Goal: Task Accomplishment & Management: Complete application form

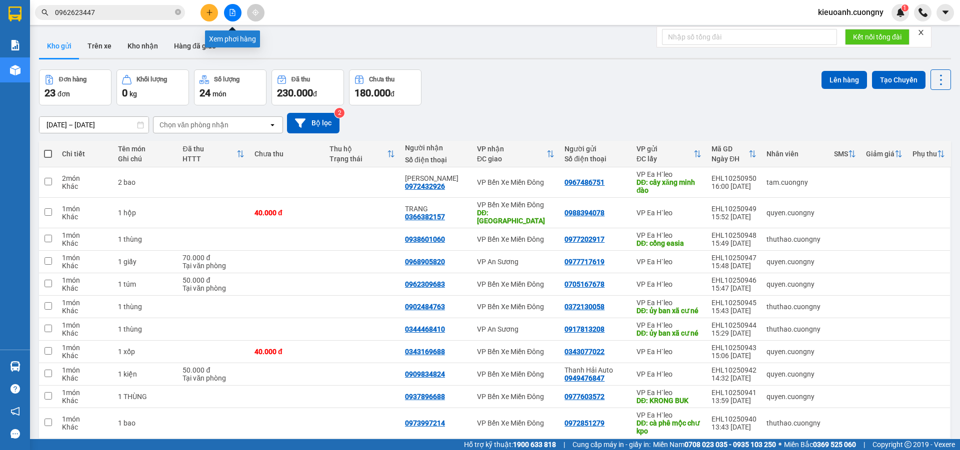
click at [231, 9] on icon "file-add" at bounding box center [232, 12] width 5 height 7
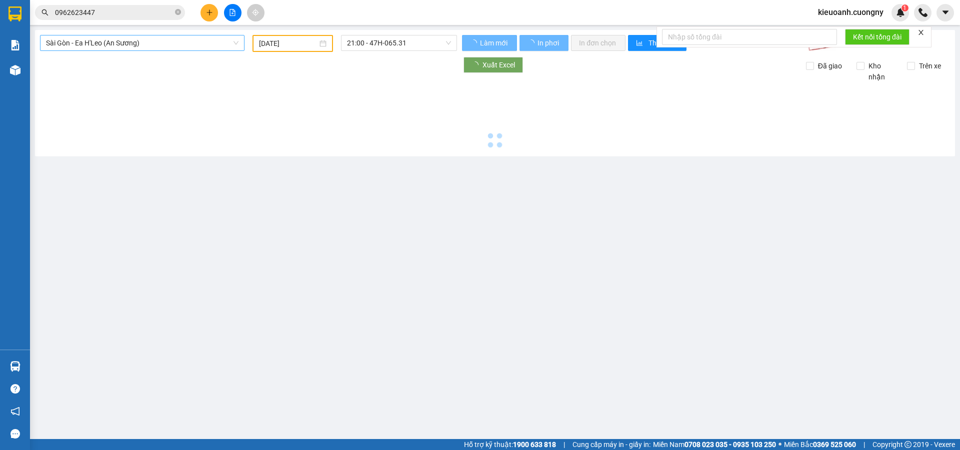
type input "[DATE]"
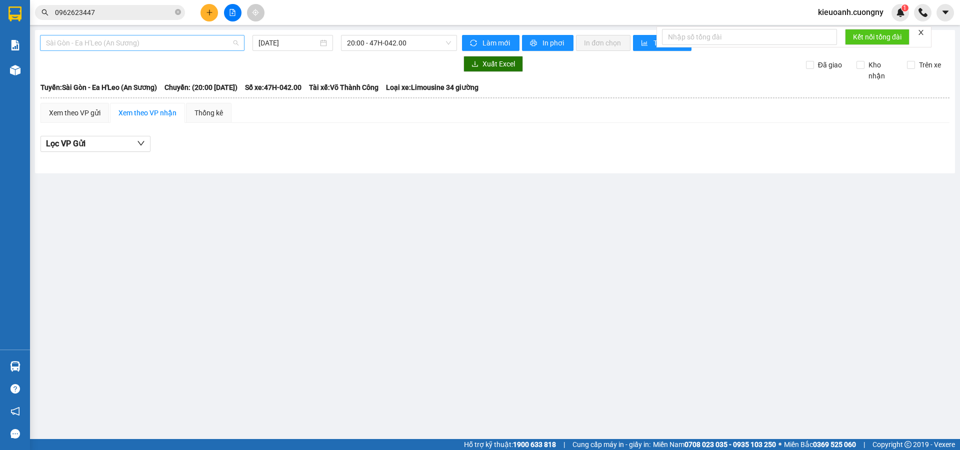
click at [121, 45] on span "Sài Gòn - Ea H'Leo (An Sương)" at bounding box center [142, 42] width 192 height 15
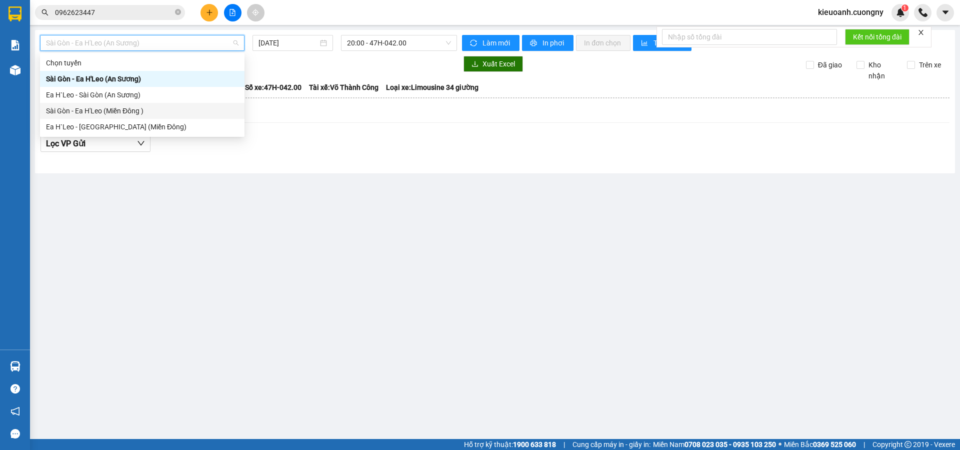
click at [121, 112] on div "Sài Gòn - Ea H'Leo (Miền Đông )" at bounding box center [142, 110] width 192 height 11
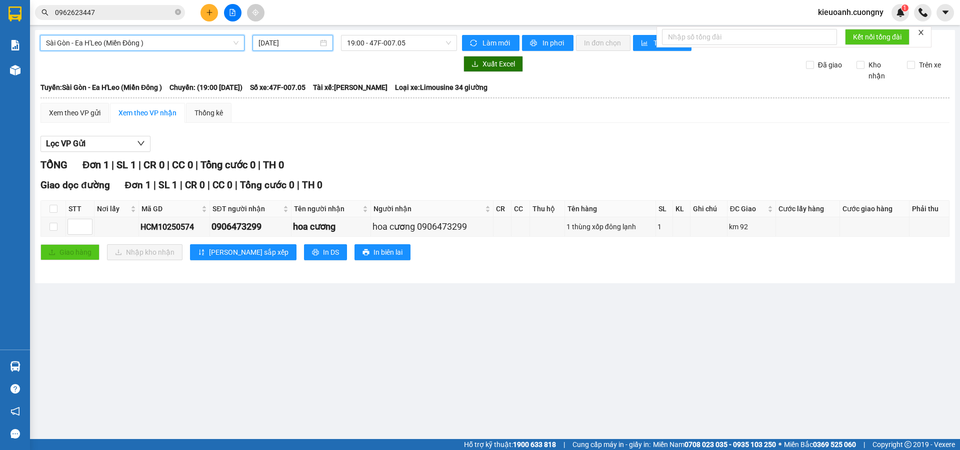
click at [293, 38] on input "[DATE]" at bounding box center [287, 42] width 59 height 11
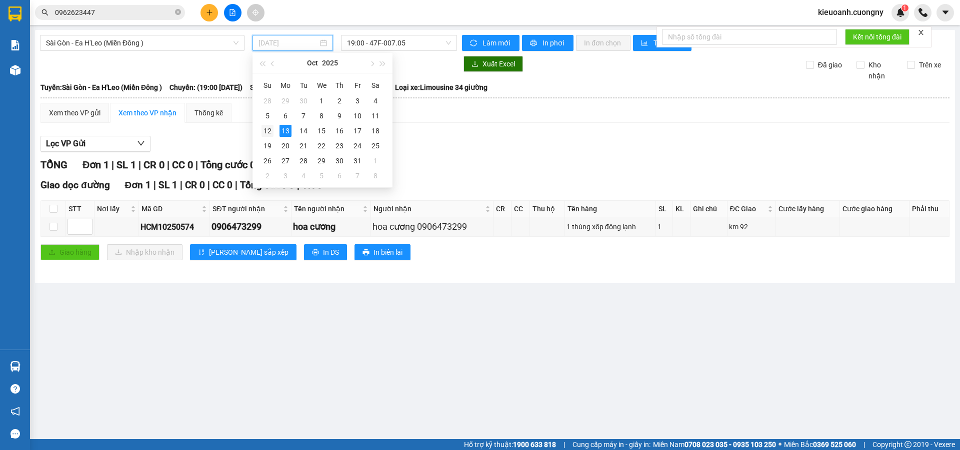
click at [267, 129] on div "12" at bounding box center [267, 131] width 12 height 12
type input "[DATE]"
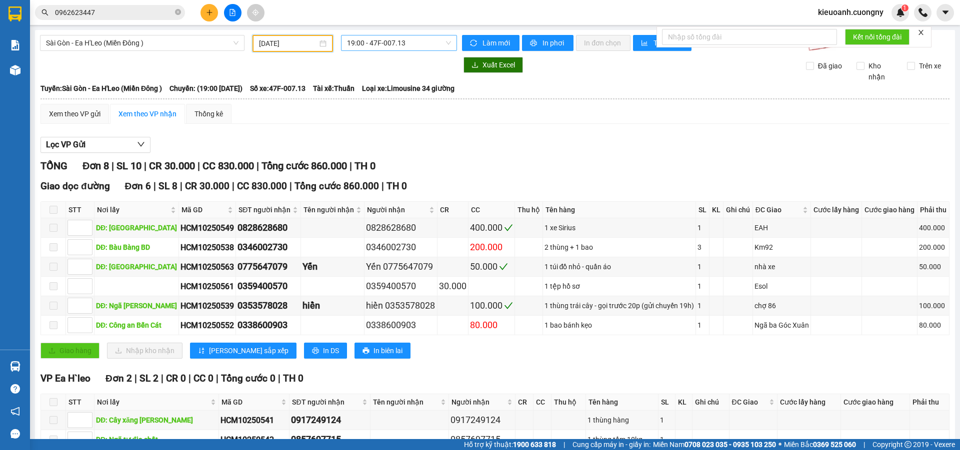
click at [414, 45] on span "19:00 - 47F-007.13" at bounding box center [399, 42] width 104 height 15
click at [399, 92] on div "20:00 - 47F-002.50" at bounding box center [383, 94] width 78 height 11
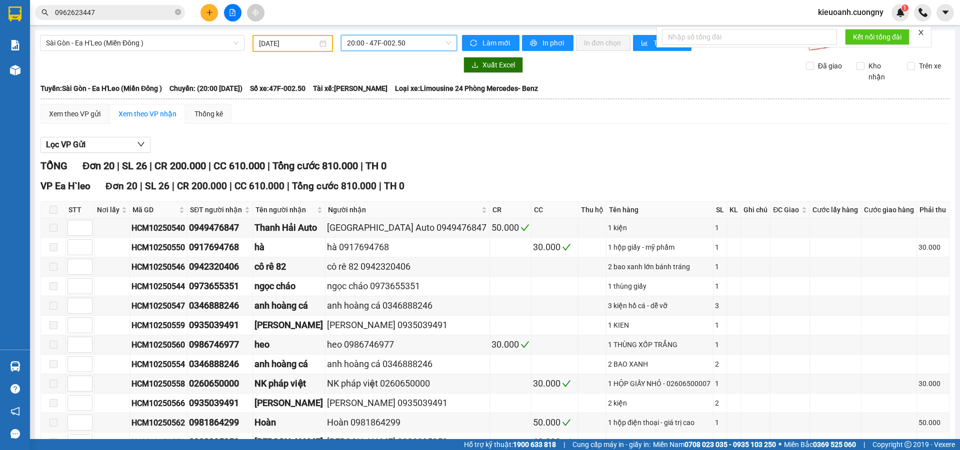
click at [380, 42] on span "20:00 - 47F-002.50" at bounding box center [399, 42] width 104 height 15
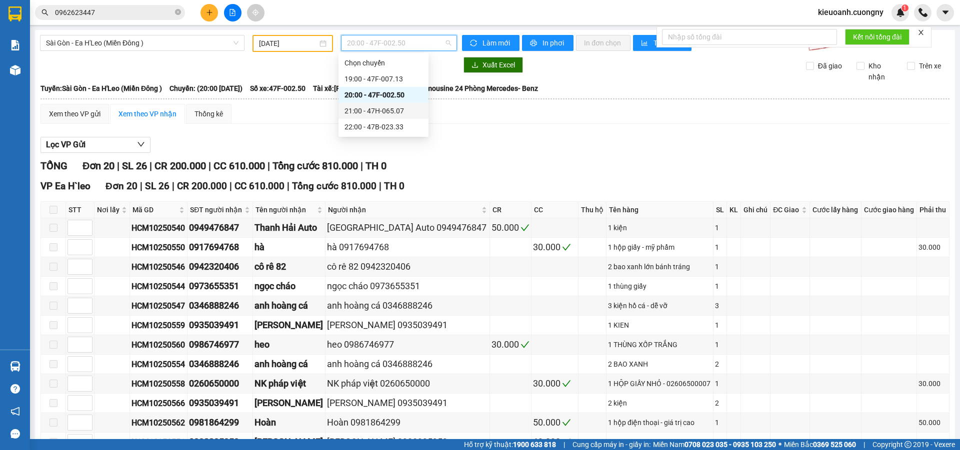
click at [377, 115] on div "21:00 - 47H-065.07" at bounding box center [383, 110] width 78 height 11
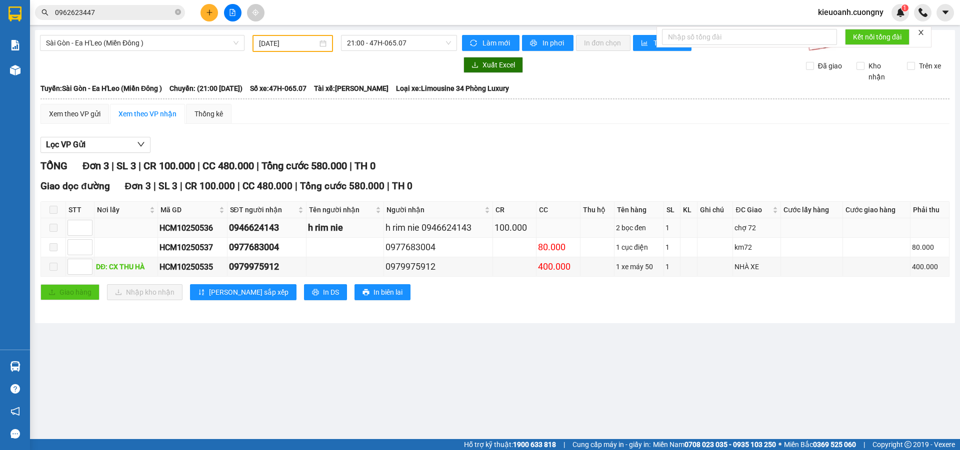
click at [864, 237] on td at bounding box center [876, 227] width 67 height 19
click at [397, 35] on span "21:00 - 47H-065.07" at bounding box center [399, 42] width 104 height 15
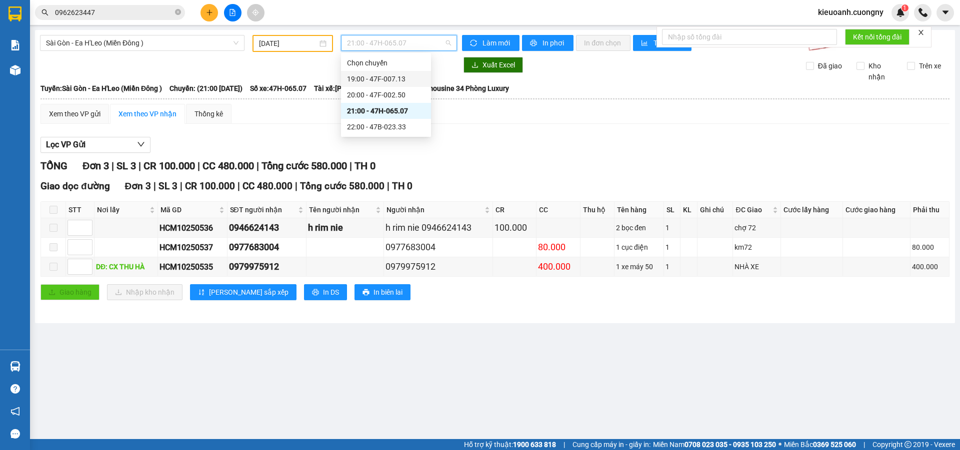
click at [391, 73] on div "19:00 - 47F-007.13" at bounding box center [386, 78] width 78 height 11
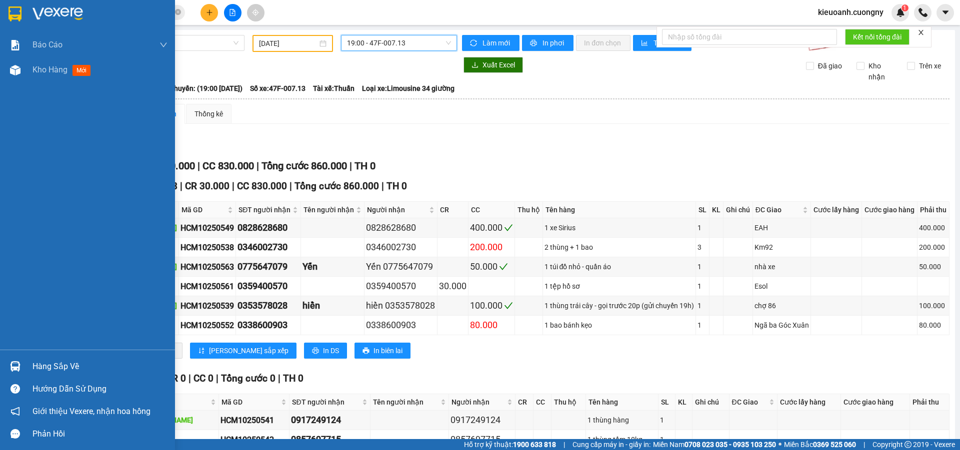
click at [27, 13] on div at bounding box center [87, 16] width 175 height 32
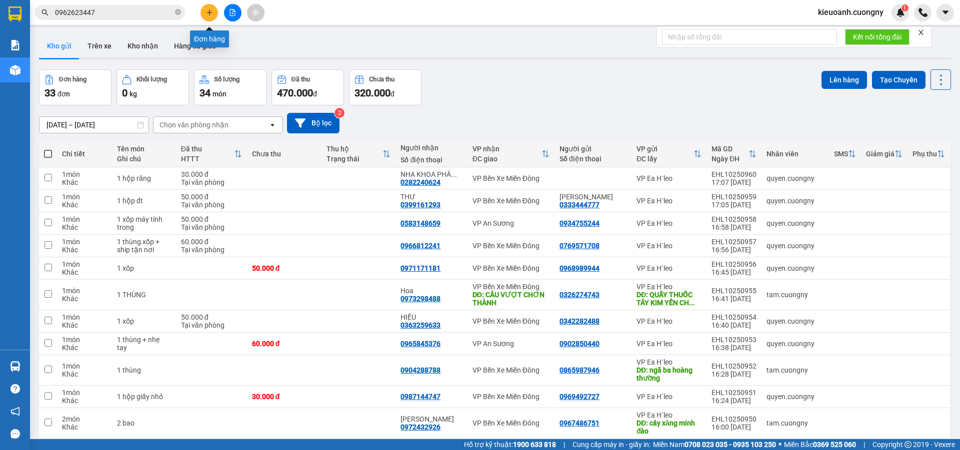
click at [213, 11] on button at bounding box center [208, 12] width 17 height 17
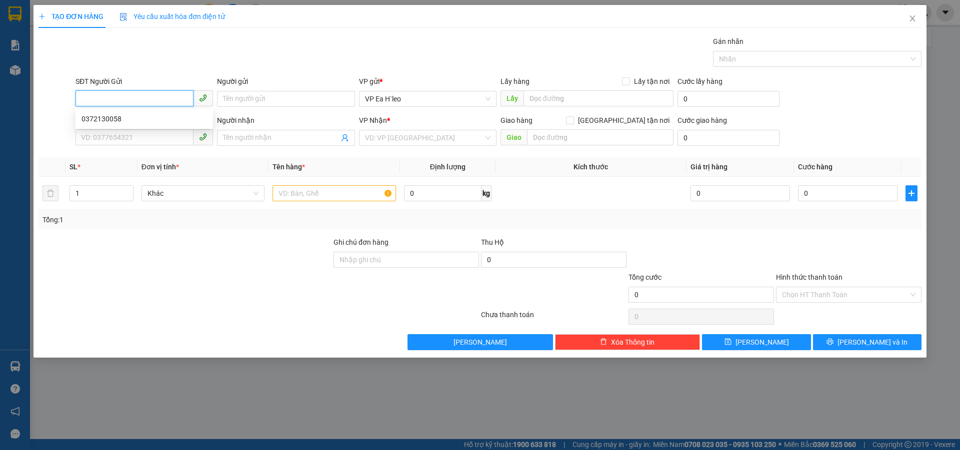
paste input "0976700510"
type input "0976700510"
click at [136, 135] on input "SĐT Người Nhận *" at bounding box center [134, 137] width 118 height 16
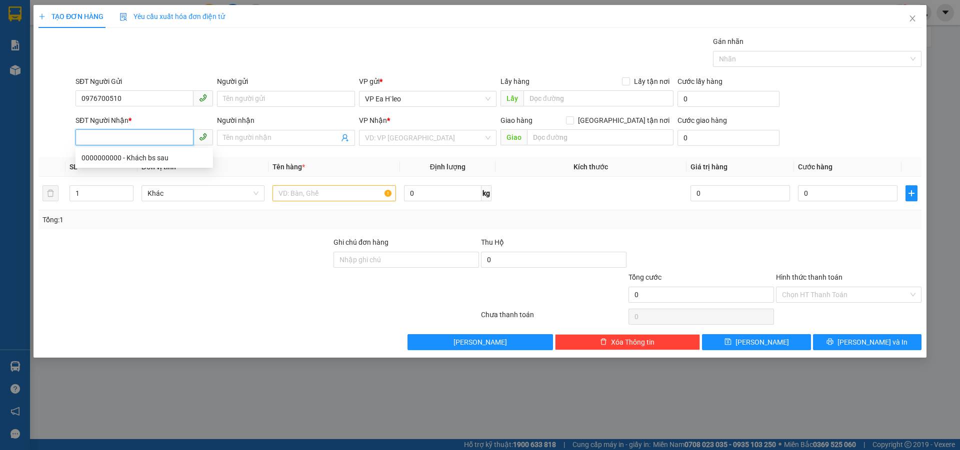
paste input "0909176545"
type input "0909176545"
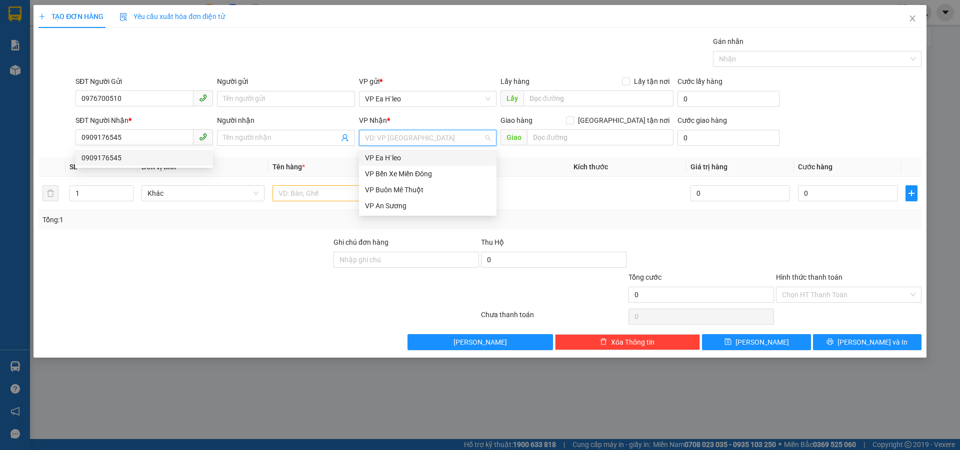
click at [389, 143] on input "search" at bounding box center [424, 137] width 118 height 15
click at [124, 142] on input "0909176545" at bounding box center [134, 137] width 118 height 16
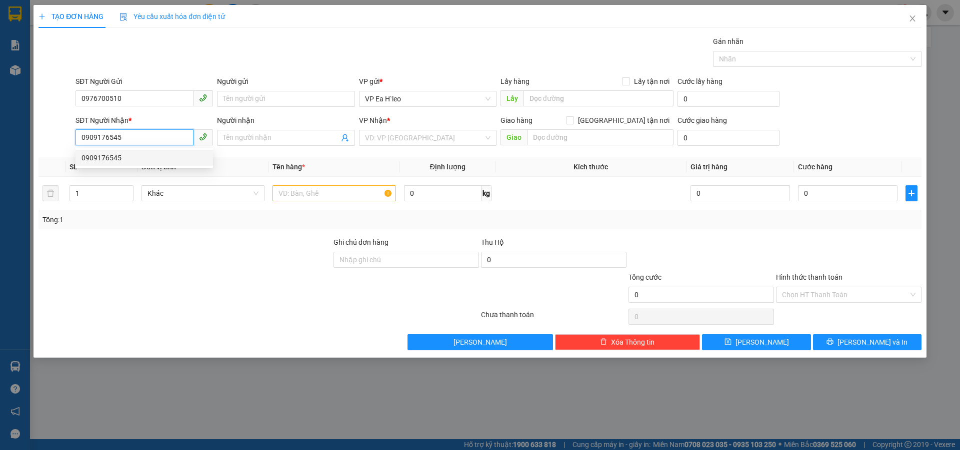
click at [126, 162] on div "0909176545" at bounding box center [143, 157] width 125 height 11
click at [461, 138] on span "VP Bến Xe Miền Đông" at bounding box center [427, 137] width 125 height 15
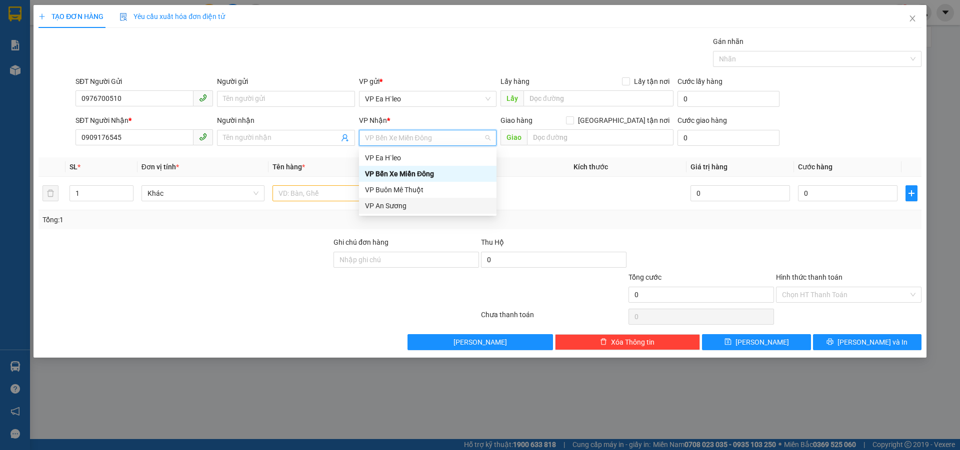
click at [430, 204] on div "VP An Sương" at bounding box center [427, 205] width 125 height 11
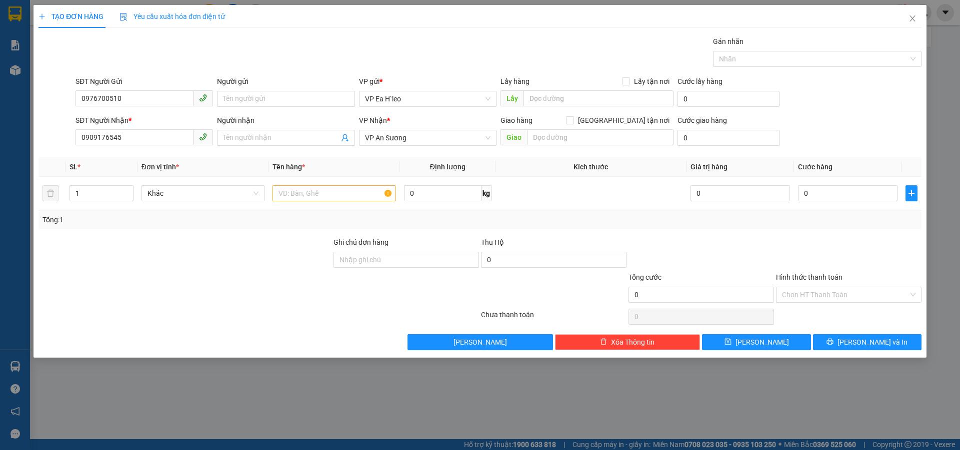
drag, startPoint x: 192, startPoint y: 272, endPoint x: 207, endPoint y: 268, distance: 15.5
click at [192, 272] on div at bounding box center [184, 289] width 295 height 35
click at [570, 97] on input "text" at bounding box center [598, 98] width 150 height 16
type input "Ngã Ba Hoàng Thường"
click at [341, 191] on input "text" at bounding box center [333, 193] width 123 height 16
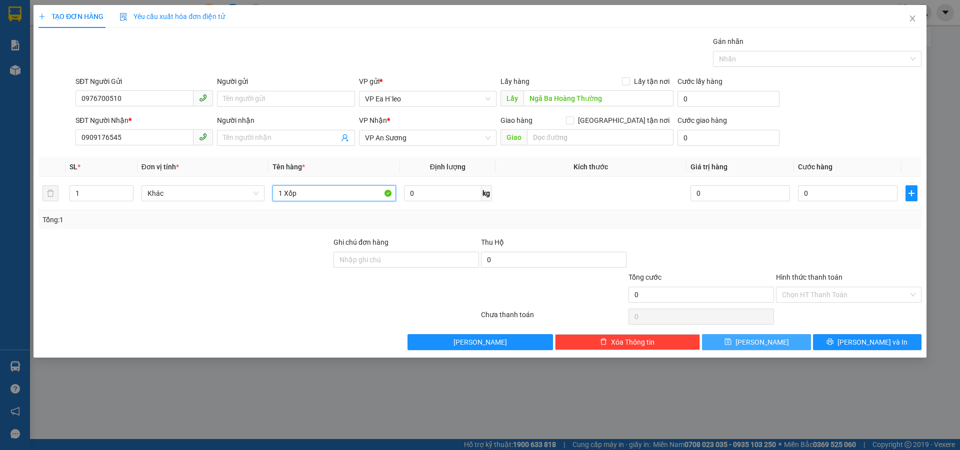
type input "1 Xốp"
click at [768, 340] on button "[PERSON_NAME]" at bounding box center [756, 342] width 108 height 16
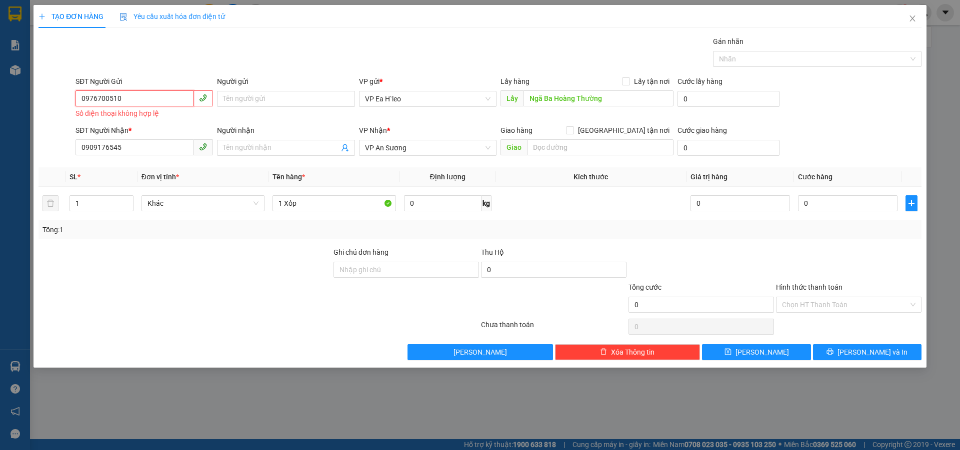
click at [83, 94] on input "0976700510" at bounding box center [134, 98] width 118 height 16
type input "0976700510"
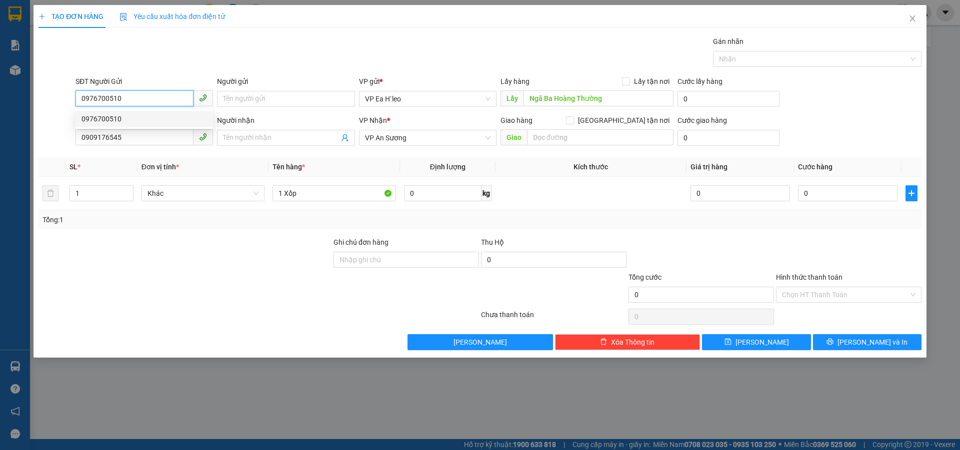
click at [135, 120] on div "0976700510" at bounding box center [143, 118] width 125 height 11
type input "Ngã ba [PERSON_NAME]"
type input "0976700510"
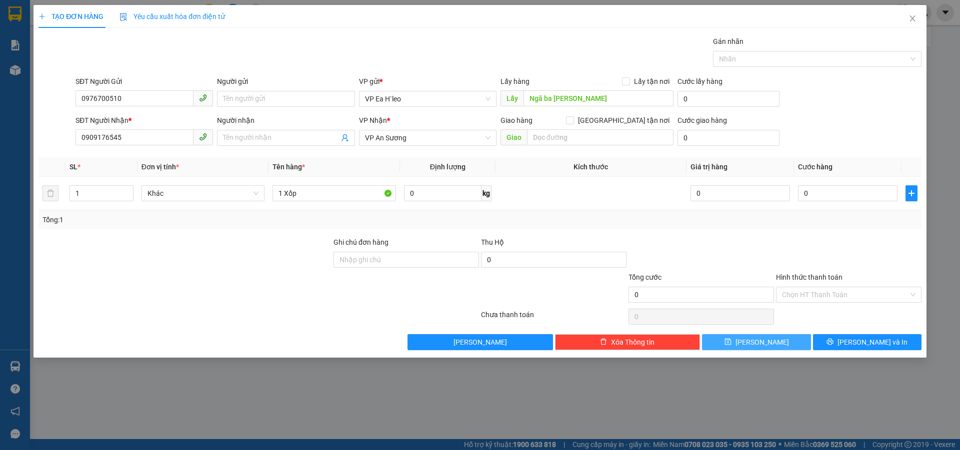
click at [762, 346] on span "[PERSON_NAME]" at bounding box center [761, 342] width 53 height 11
click at [911, 16] on icon "close" at bounding box center [912, 18] width 8 height 8
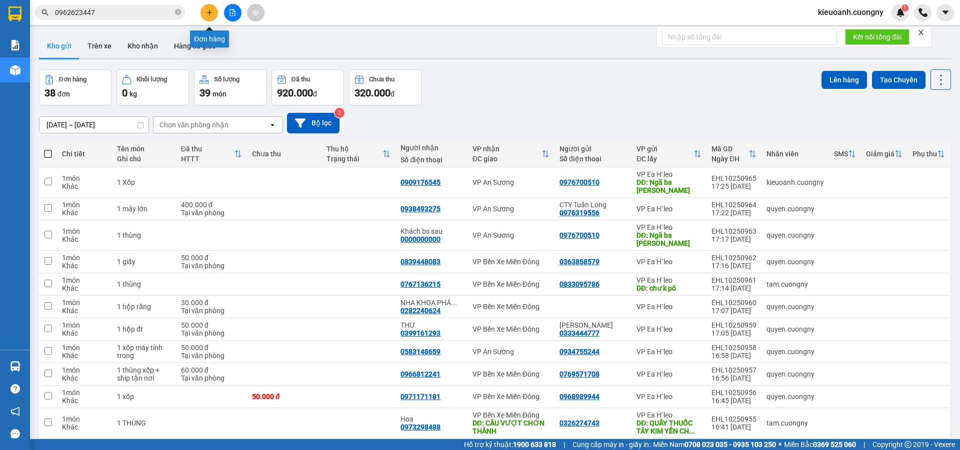
click at [213, 12] on button at bounding box center [208, 12] width 17 height 17
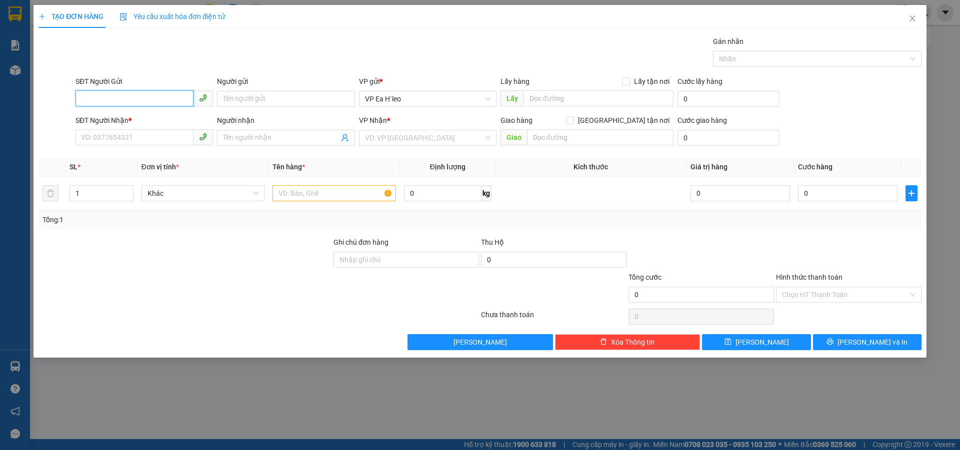
paste input "0979667880"
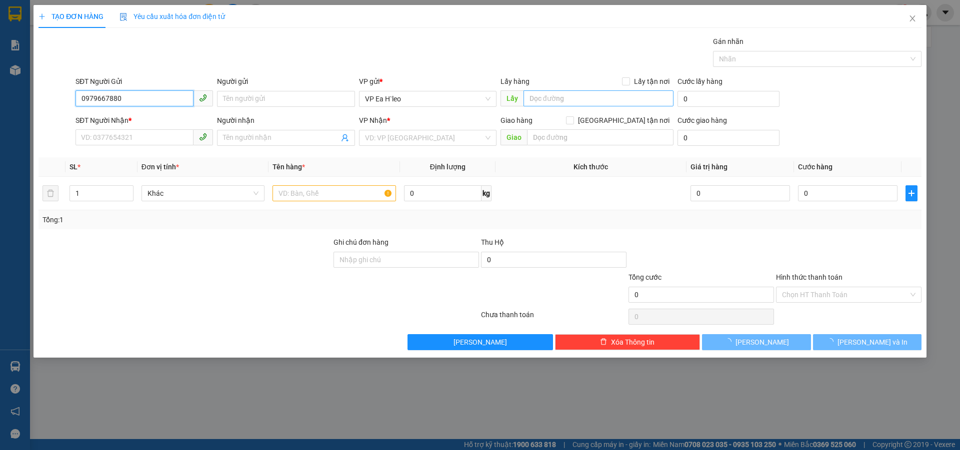
type input "0979667880"
click at [574, 94] on input "text" at bounding box center [598, 98] width 150 height 16
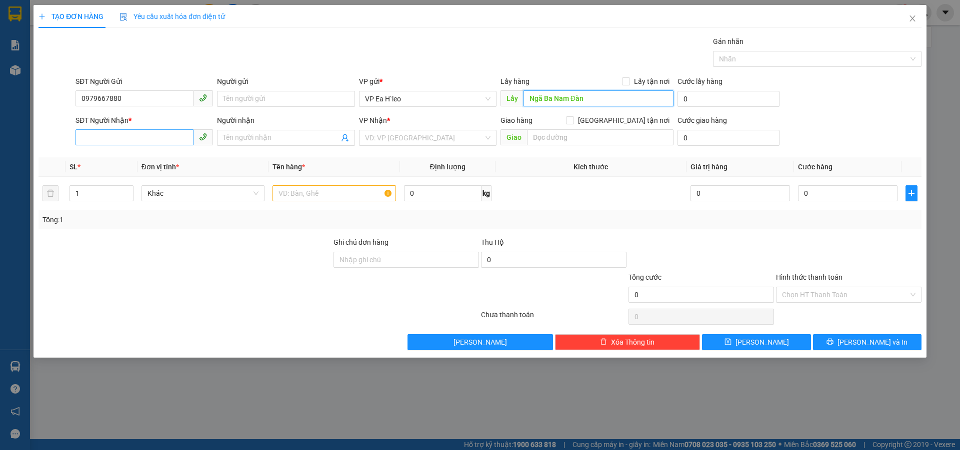
type input "Ngã Ba Nam Đàn"
click at [139, 138] on input "SĐT Người Nhận *" at bounding box center [134, 137] width 118 height 16
type input "0979479942"
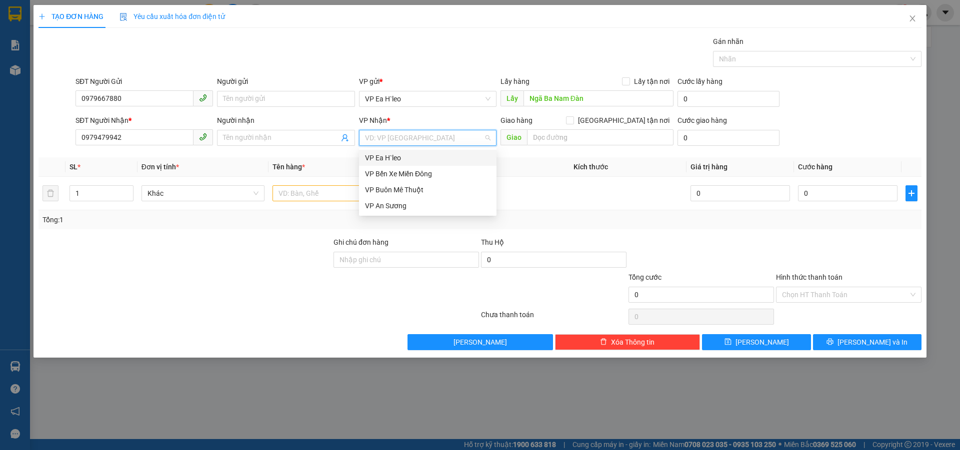
click at [415, 137] on input "search" at bounding box center [424, 137] width 118 height 15
click at [417, 173] on div "VP Bến Xe Miền Đông" at bounding box center [427, 173] width 125 height 11
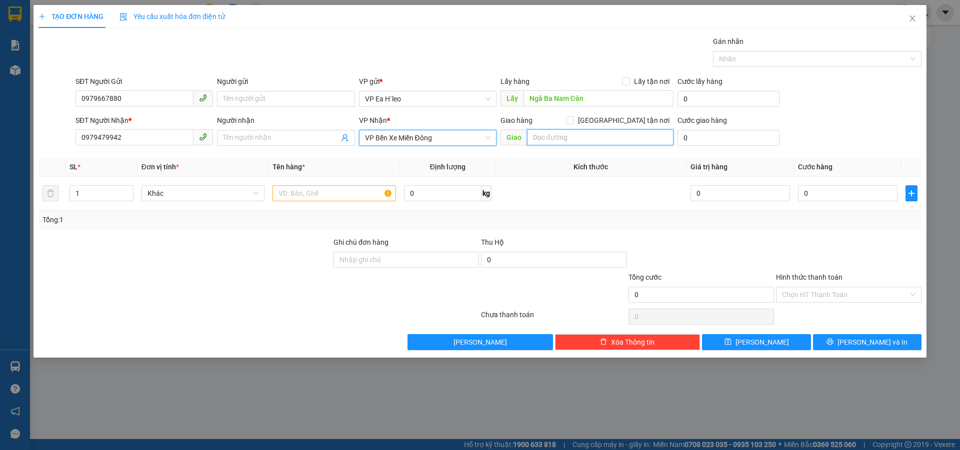
click at [542, 140] on input "text" at bounding box center [600, 137] width 146 height 16
type input "Cổng Chào Bình Dương"
click at [352, 196] on input "text" at bounding box center [333, 193] width 123 height 16
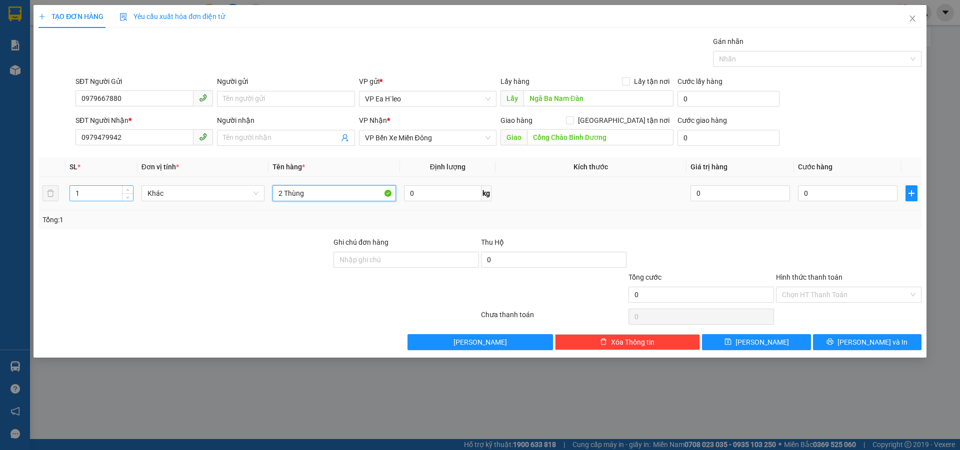
type input "2 Thùng"
drag, startPoint x: 101, startPoint y: 194, endPoint x: 64, endPoint y: 203, distance: 38.6
click at [64, 203] on tr "1 Khác 2 Thùng 0 kg 0 0" at bounding box center [479, 193] width 883 height 33
type input "2"
click at [779, 341] on button "[PERSON_NAME]" at bounding box center [756, 342] width 108 height 16
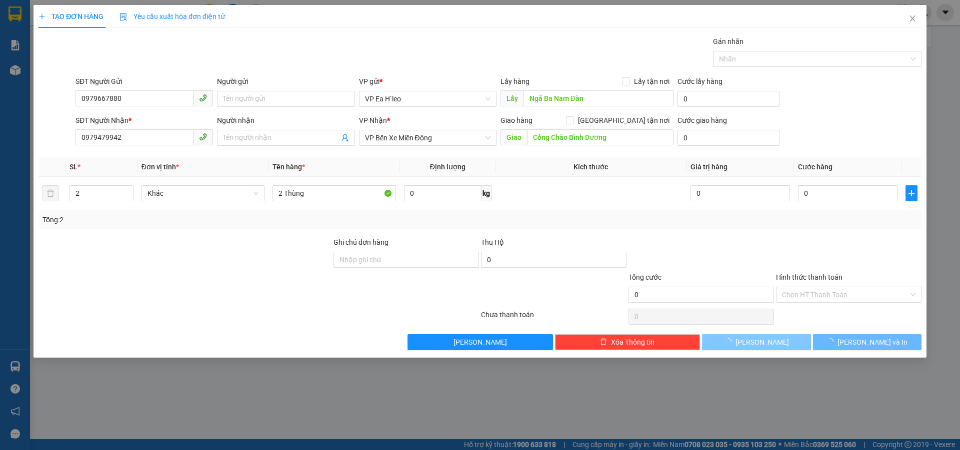
type input "1"
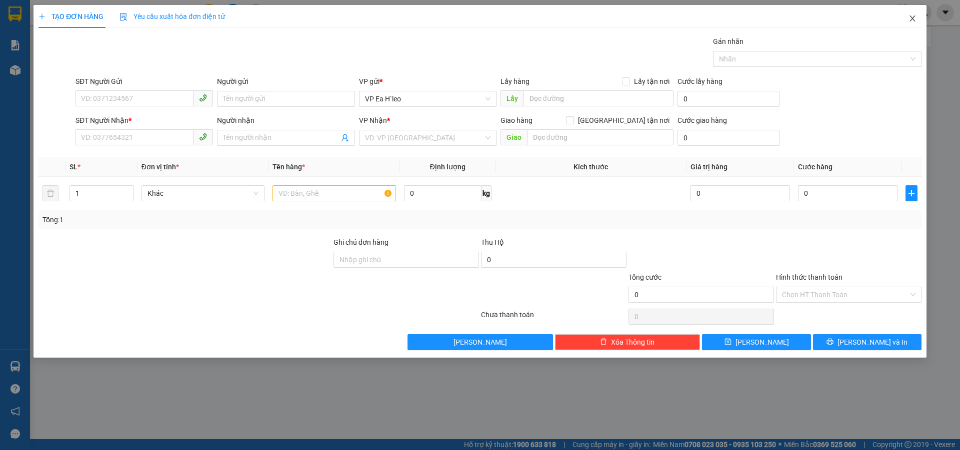
click at [912, 14] on span "Close" at bounding box center [912, 19] width 28 height 28
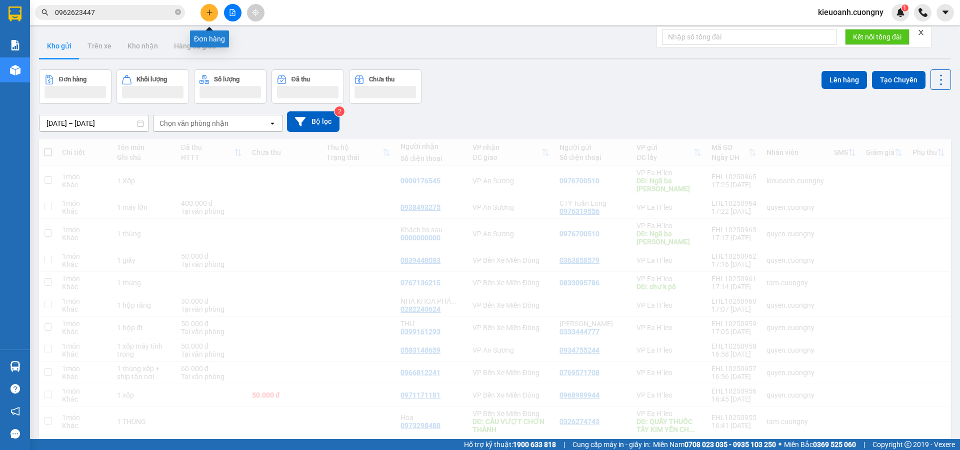
click at [207, 13] on icon "plus" at bounding box center [209, 12] width 7 height 7
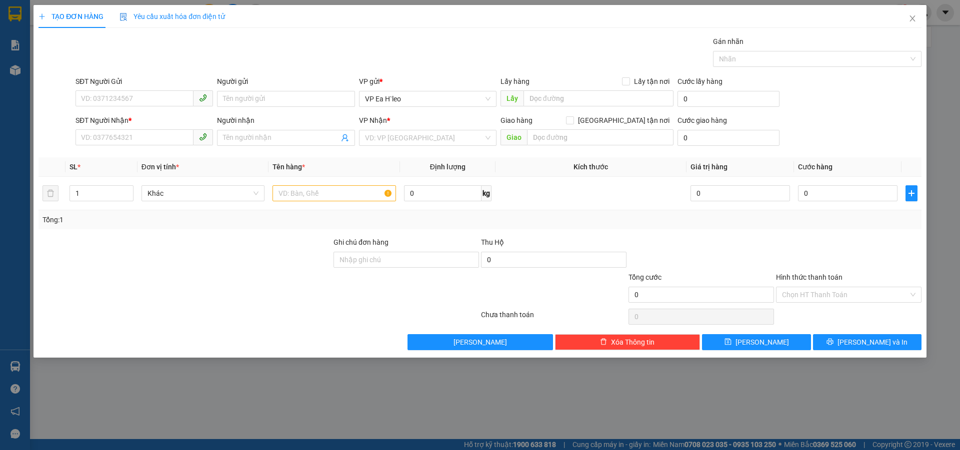
click at [565, 403] on div "TẠO ĐƠN HÀNG Yêu cầu xuất hóa đơn điện tử Transit Pickup Surcharge Ids Transit …" at bounding box center [480, 225] width 960 height 450
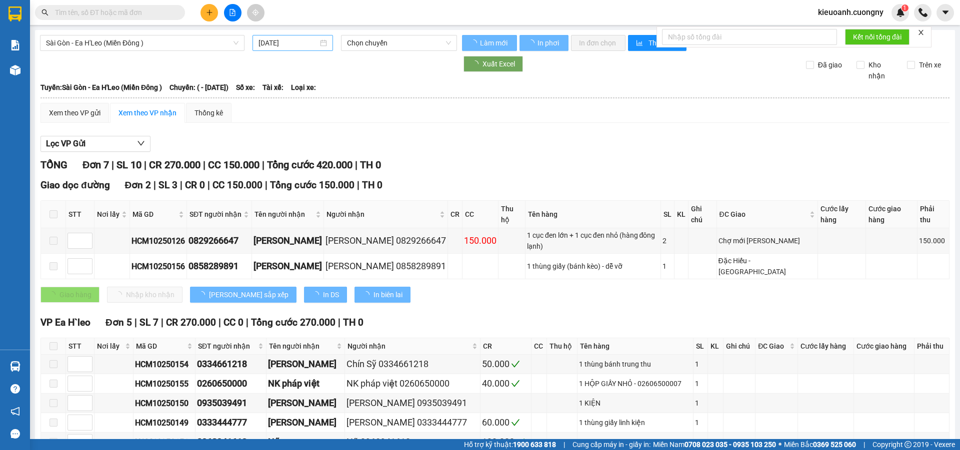
type input "[DATE]"
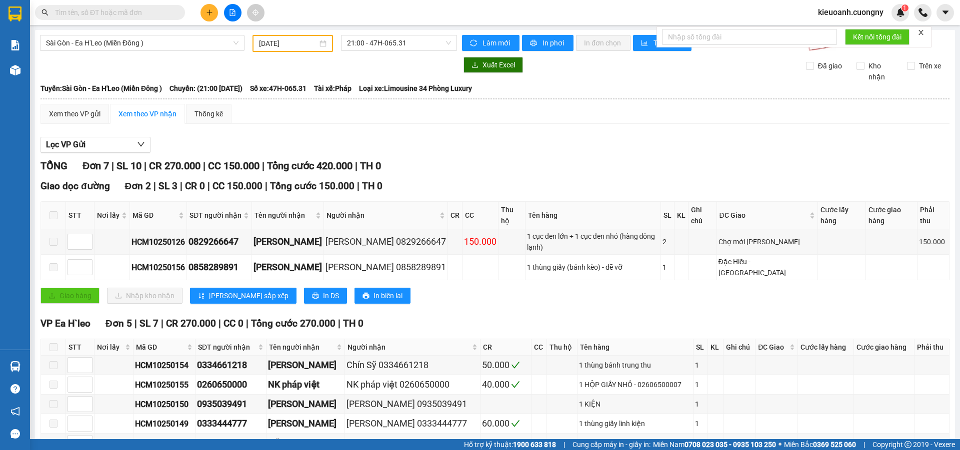
click at [138, 9] on input "text" at bounding box center [114, 12] width 118 height 11
paste input "0979667880"
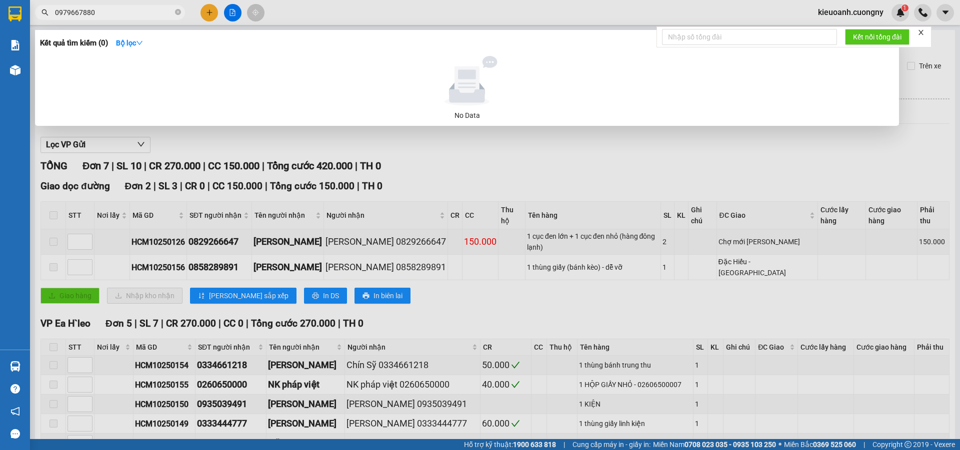
type input "0979667880"
click at [299, 13] on div at bounding box center [480, 225] width 960 height 450
